Goal: Transaction & Acquisition: Subscribe to service/newsletter

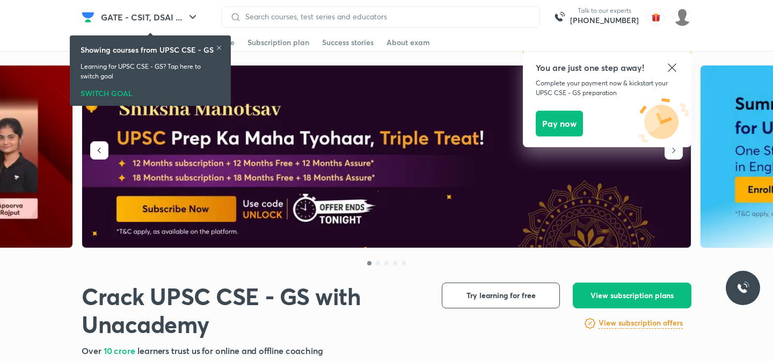
click at [426, 218] on img at bounding box center [387, 156] width 610 height 183
